Goal: Task Accomplishment & Management: Use online tool/utility

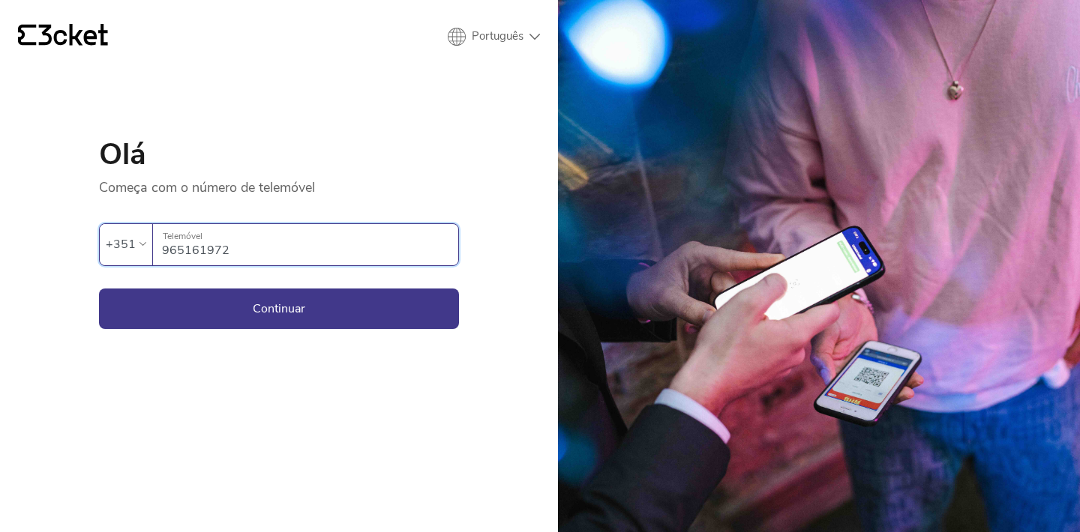
type input "965161972"
click at [279, 308] on button "Continuar" at bounding box center [279, 309] width 360 height 40
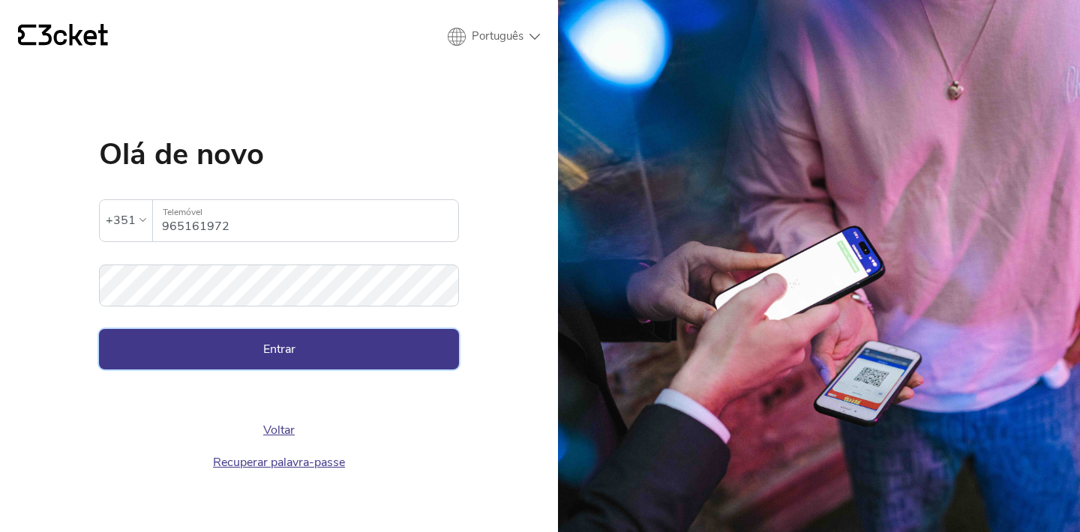
click at [293, 337] on button "Entrar" at bounding box center [279, 349] width 360 height 40
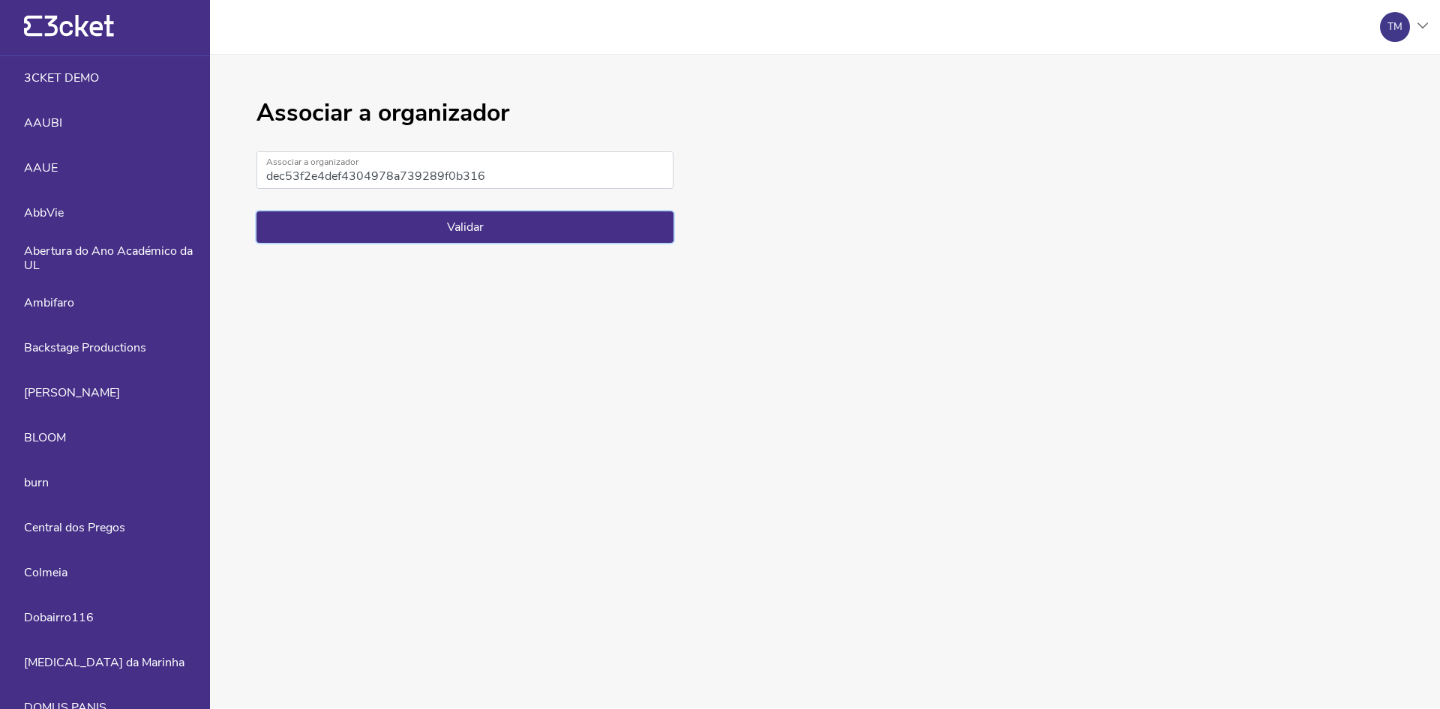
click at [522, 243] on button "Validar" at bounding box center [464, 226] width 417 height 31
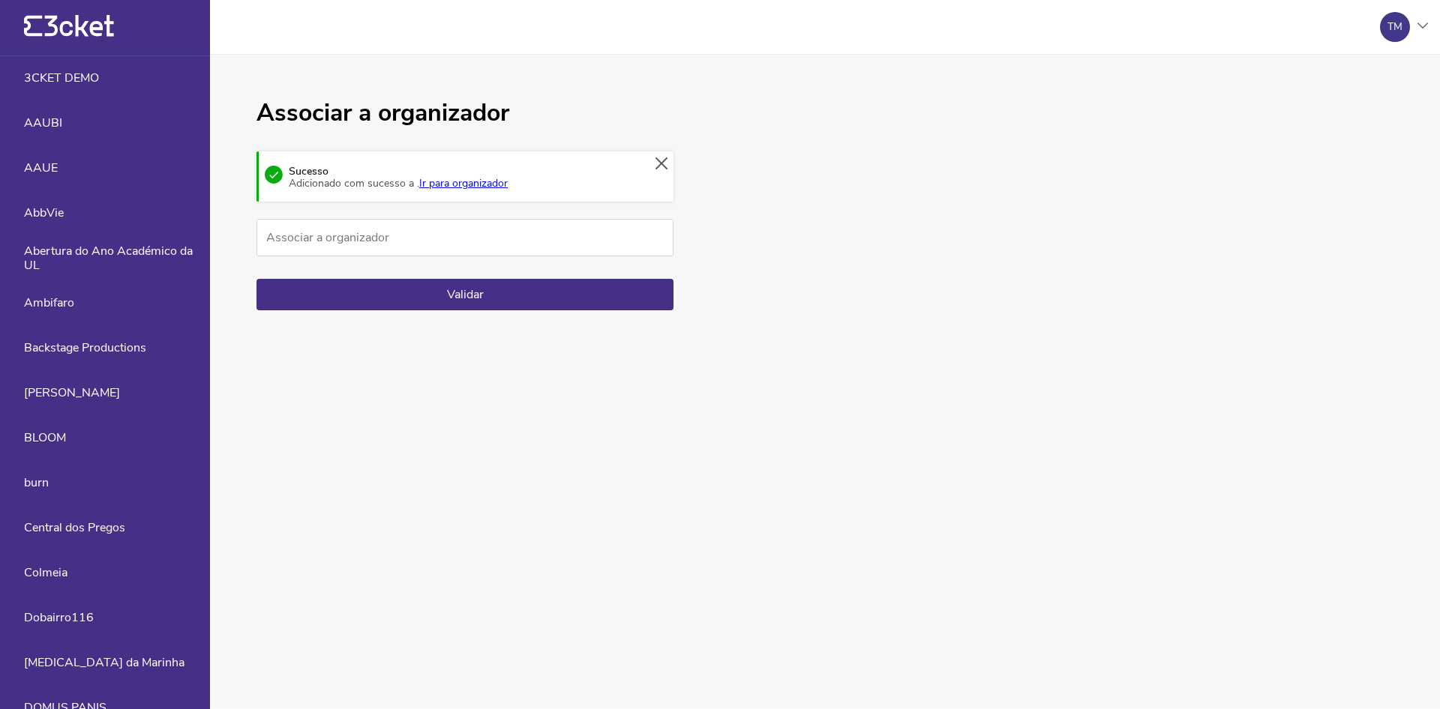
click at [508, 190] on link "Ir para organizador" at bounding box center [463, 183] width 88 height 14
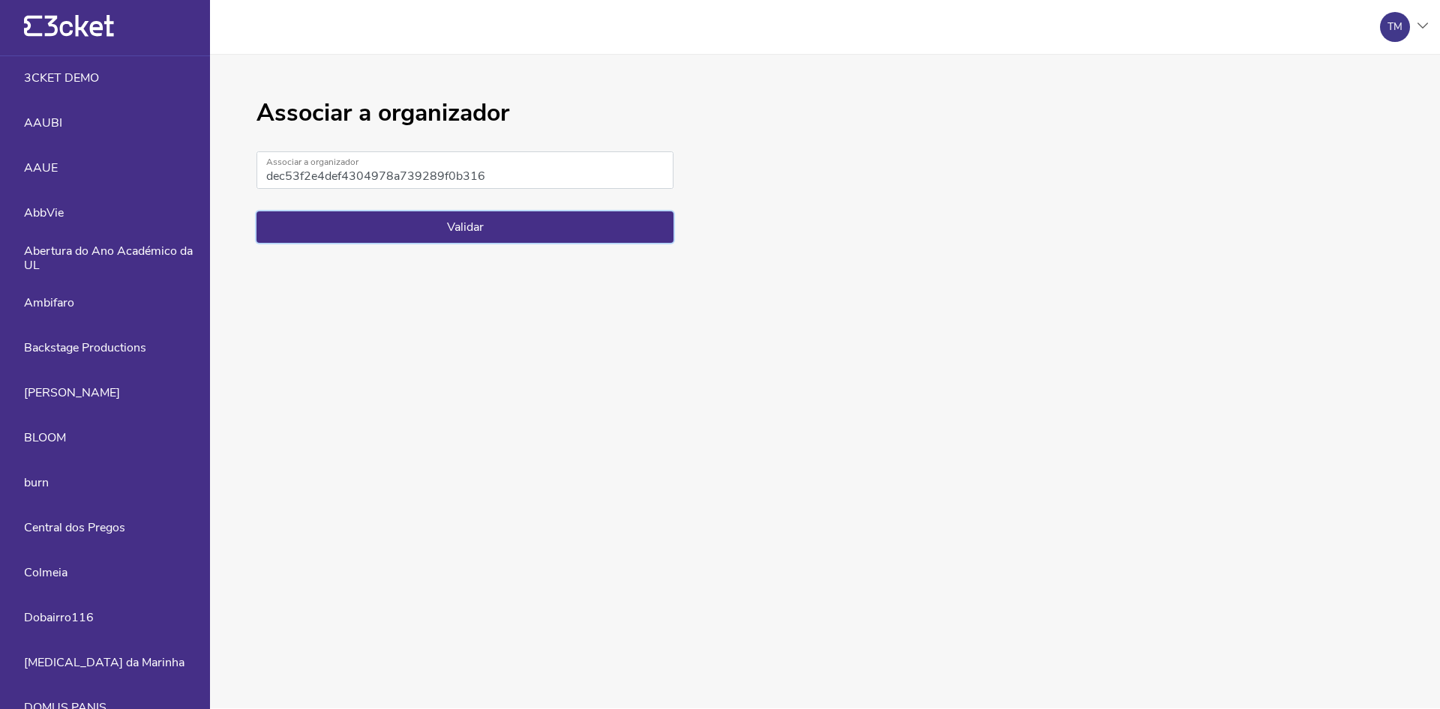
click at [483, 243] on button "Validar" at bounding box center [464, 226] width 417 height 31
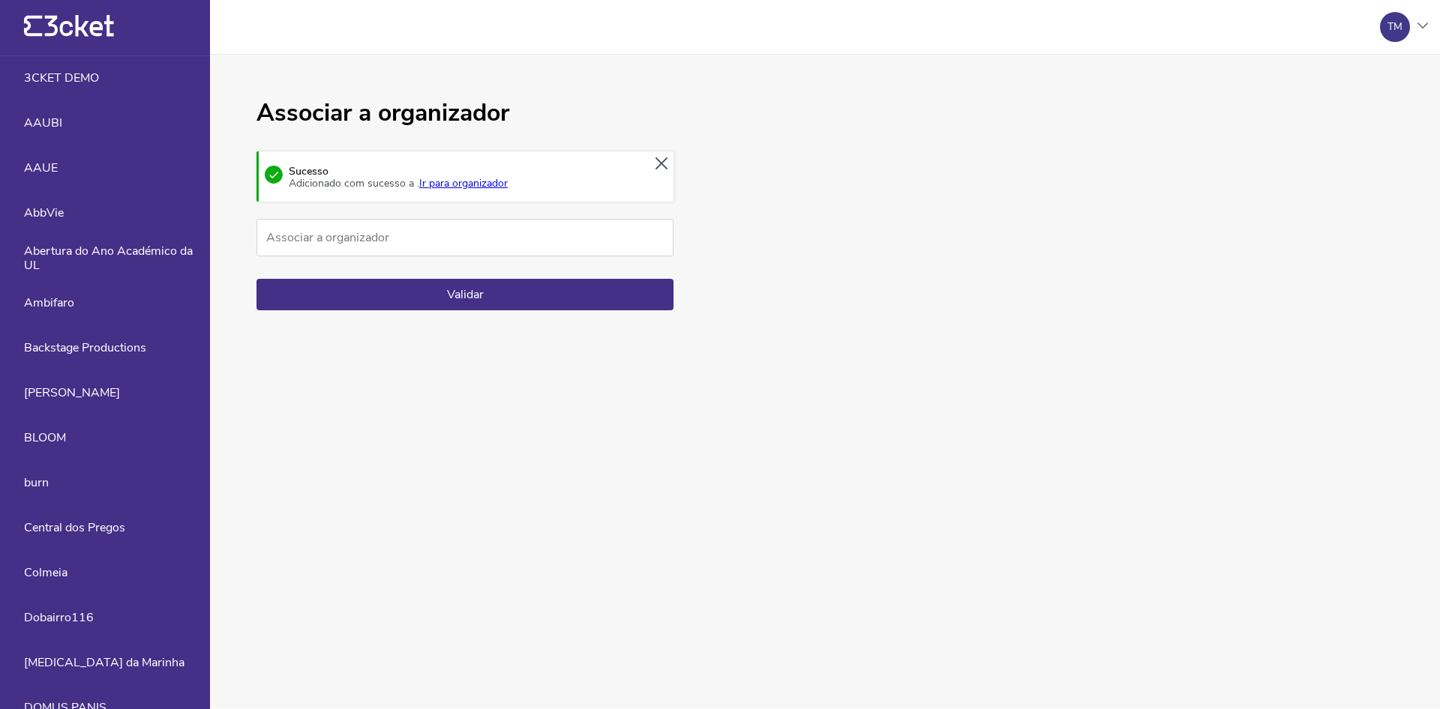
click at [508, 190] on link "Ir para organizador" at bounding box center [463, 183] width 88 height 14
